Goal: Task Accomplishment & Management: Use online tool/utility

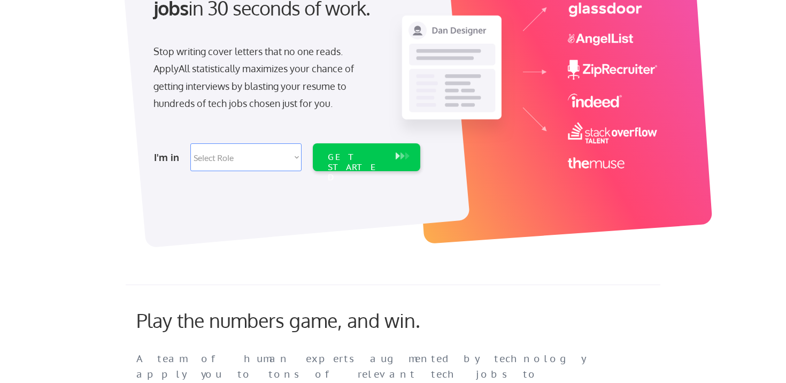
scroll to position [224, 0]
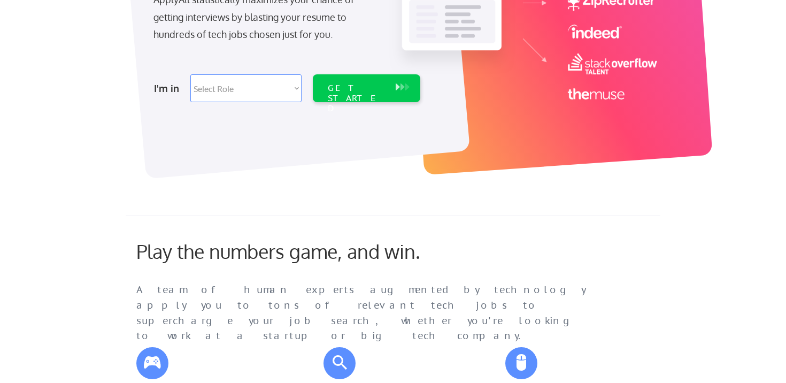
click at [295, 89] on select "Select Role Software Engineering Product Management Customer Success Sales UI/U…" at bounding box center [245, 88] width 111 height 28
select select ""product""
click at [190, 74] on select "Select Role Software Engineering Product Management Customer Success Sales UI/U…" at bounding box center [245, 88] width 111 height 28
select select ""product""
click at [346, 93] on div "GET STARTED" at bounding box center [356, 98] width 57 height 31
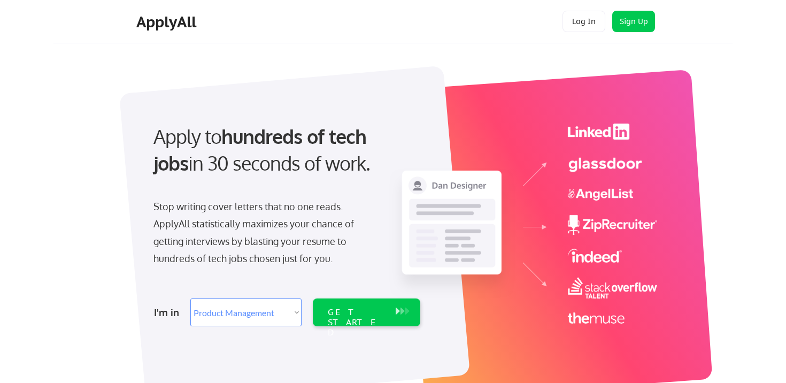
select select ""product""
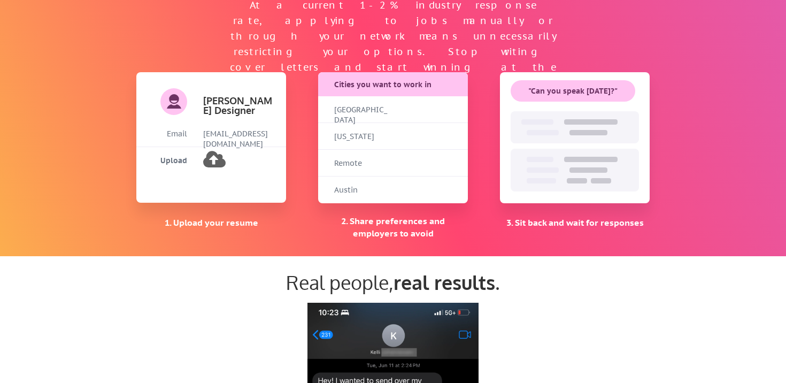
scroll to position [787, 0]
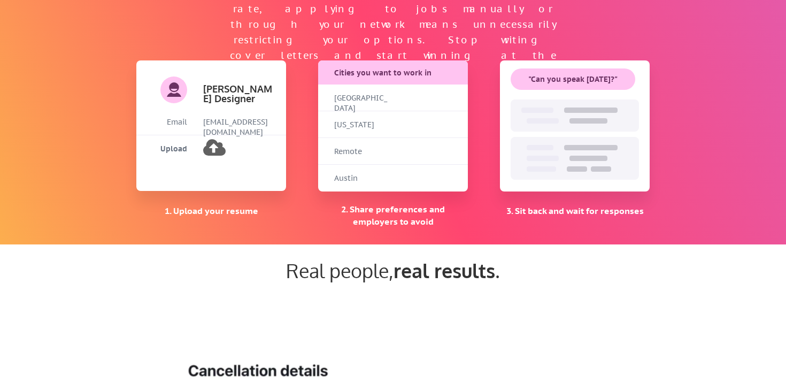
click at [216, 148] on button at bounding box center [213, 148] width 21 height 21
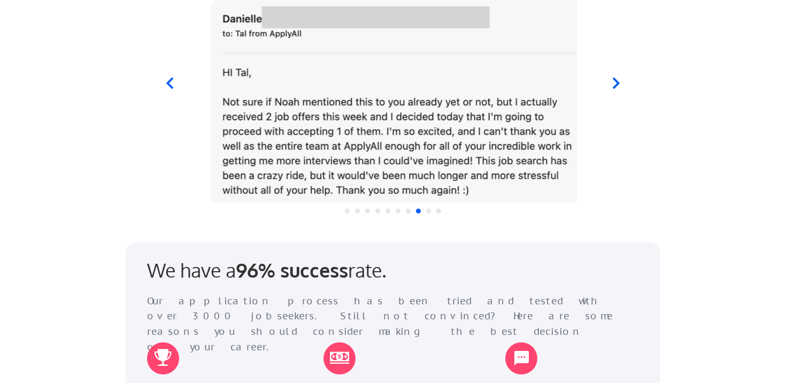
scroll to position [1078, 0]
